Goal: Check status

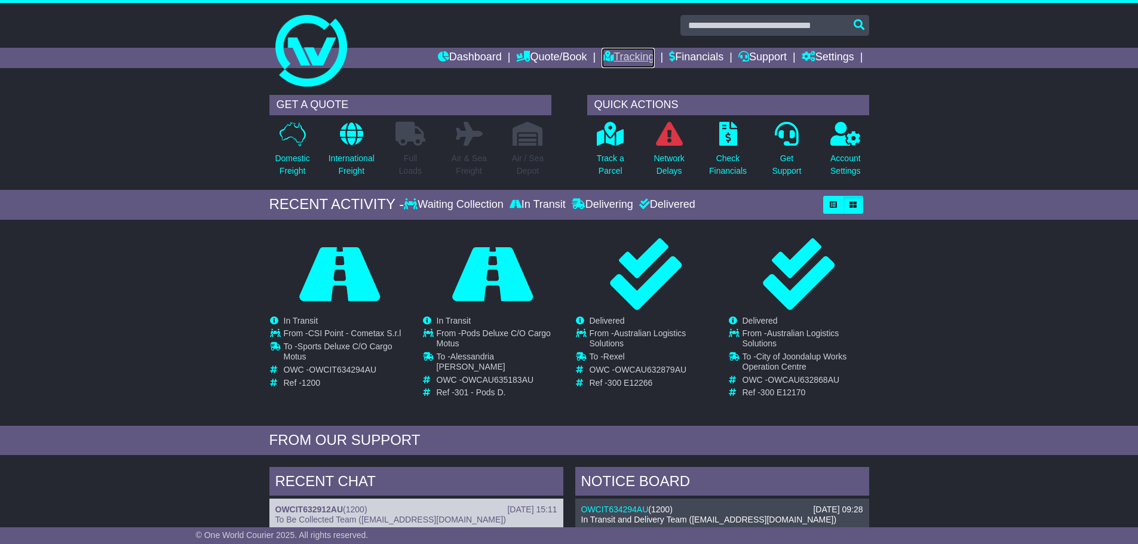
click at [606, 61] on link "Tracking" at bounding box center [628, 58] width 53 height 20
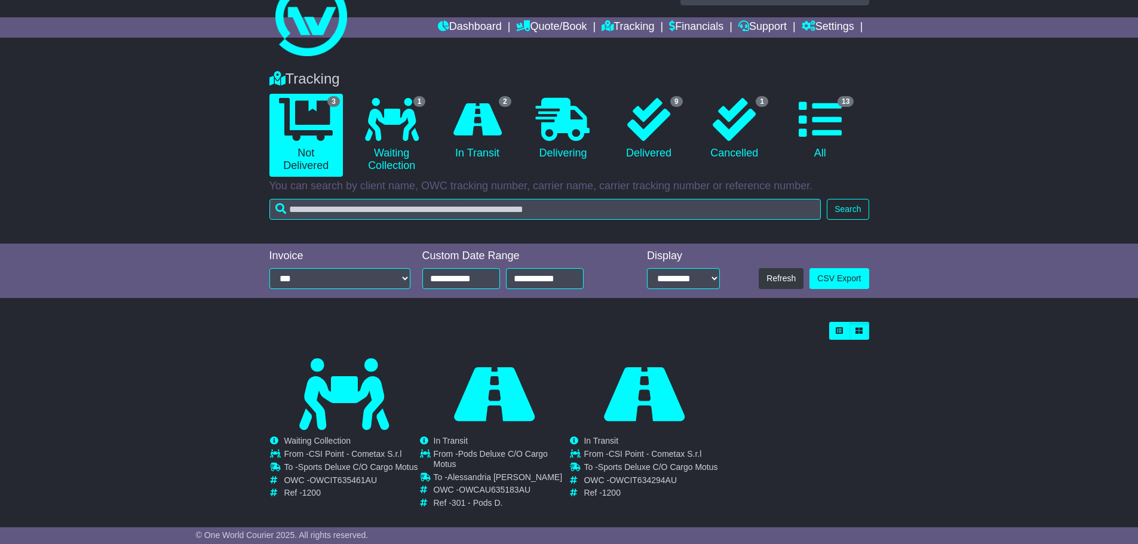
scroll to position [47, 0]
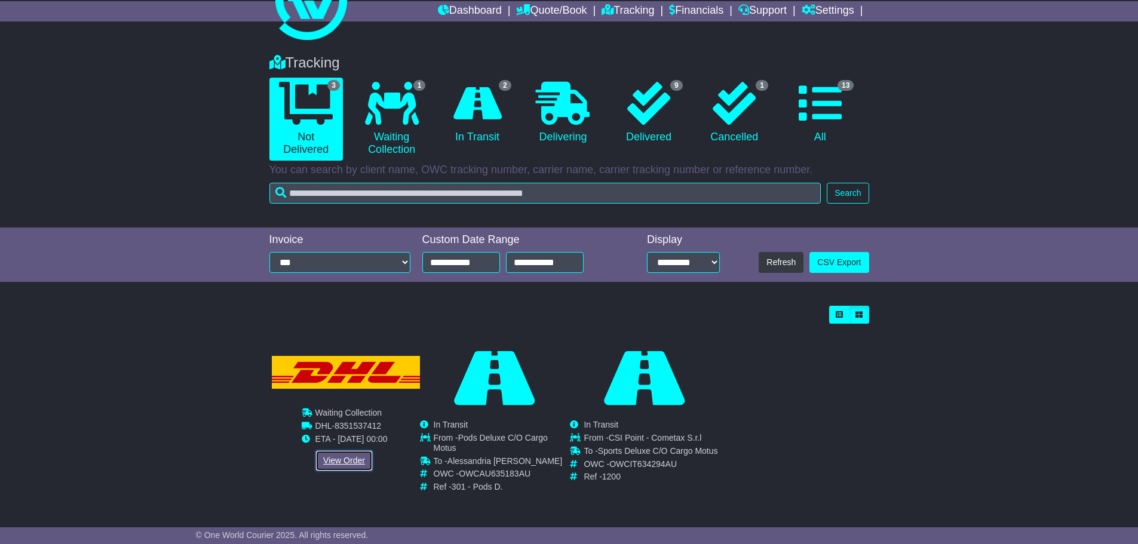
click at [345, 468] on link "View Order" at bounding box center [343, 460] width 57 height 21
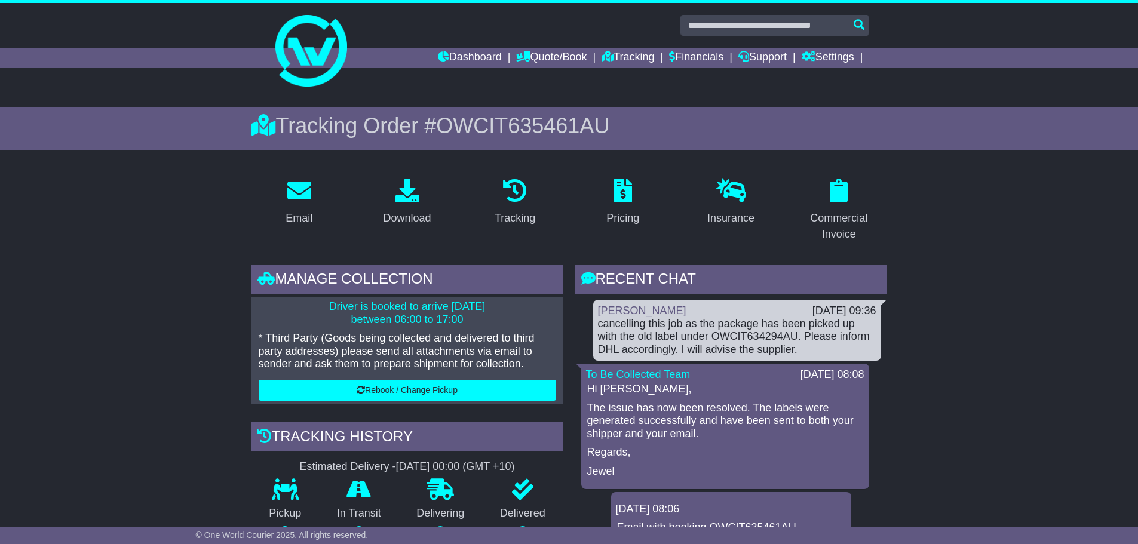
scroll to position [60, 0]
